Goal: Book appointment/travel/reservation

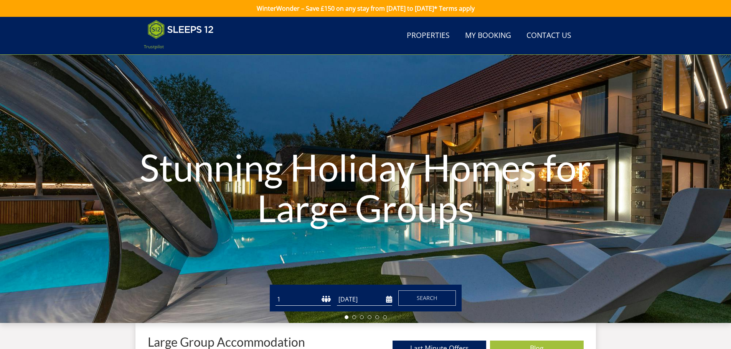
scroll to position [84, 0]
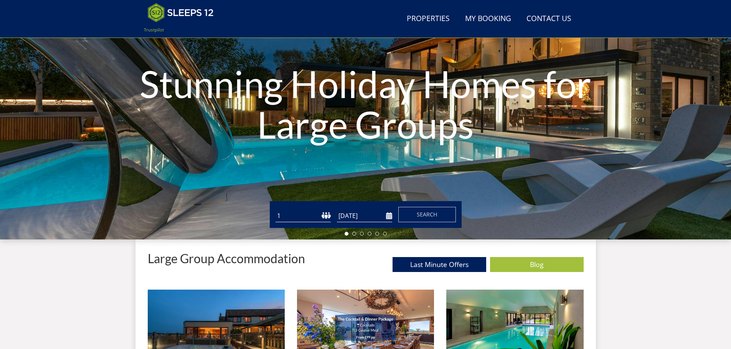
click at [326, 214] on select "1 2 3 4 5 6 7 8 9 10 11 12 13 14 15 16 17 18 19 20 21 22 23 24 25 26 27 28 29 3…" at bounding box center [302, 216] width 55 height 13
select select "6"
click at [275, 210] on select "1 2 3 4 5 6 7 8 9 10 11 12 13 14 15 16 17 18 19 20 21 22 23 24 25 26 27 28 29 3…" at bounding box center [302, 216] width 55 height 13
click at [377, 215] on input "[DATE]" at bounding box center [364, 216] width 55 height 13
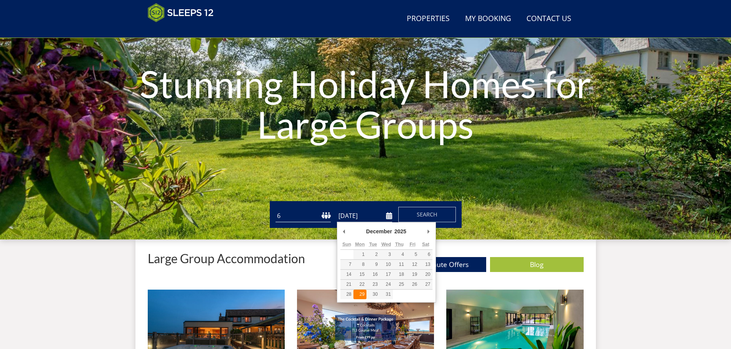
type input "[DATE]"
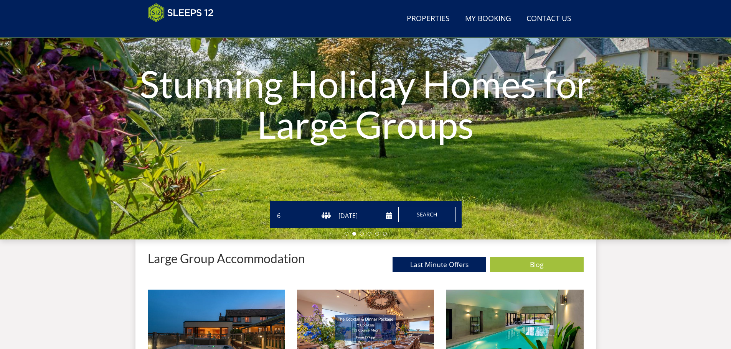
click at [433, 212] on span "Search" at bounding box center [427, 214] width 21 height 7
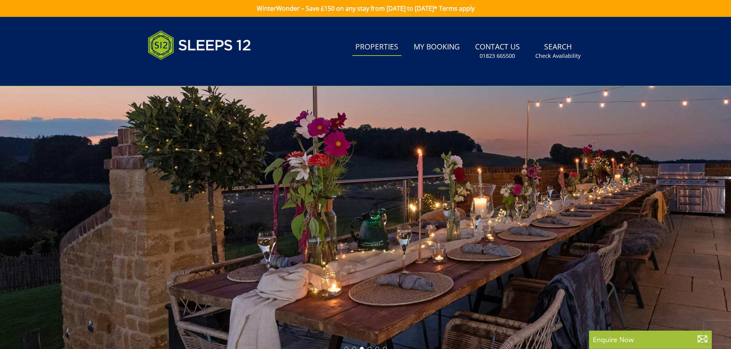
click at [375, 44] on link "Properties" at bounding box center [376, 47] width 49 height 17
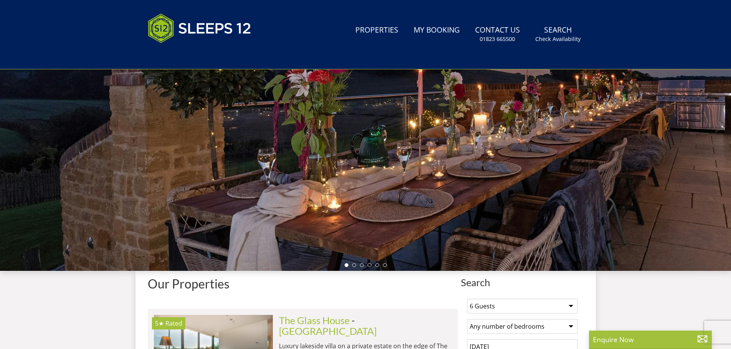
select select "6"
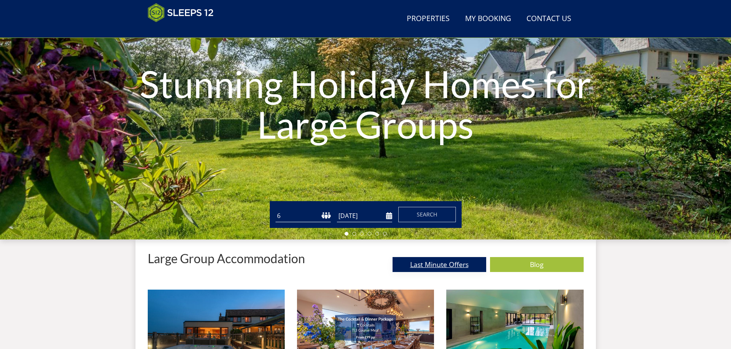
click at [423, 265] on link "Last Minute Offers" at bounding box center [439, 264] width 94 height 15
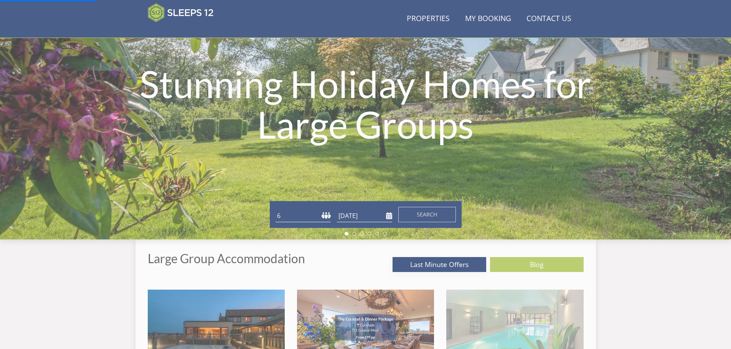
scroll to position [199, 0]
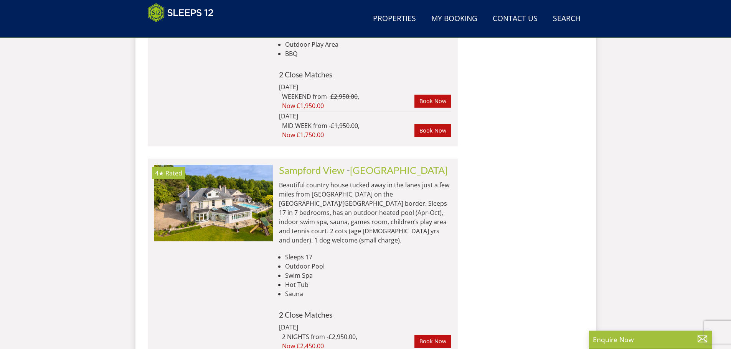
scroll to position [5735, 0]
